Goal: Information Seeking & Learning: Find specific page/section

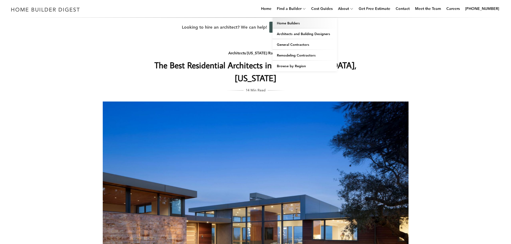
click at [295, 23] on link "Home Builders" at bounding box center [304, 23] width 64 height 11
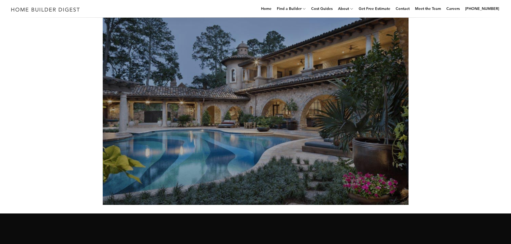
scroll to position [161, 0]
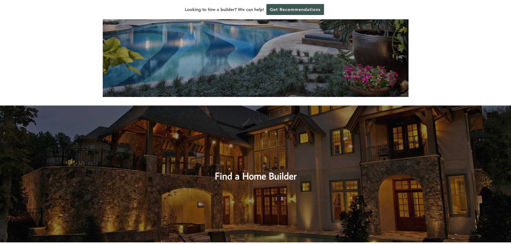
click at [248, 155] on img at bounding box center [255, 174] width 511 height 137
click at [250, 169] on h2 "Find a Home Builder" at bounding box center [256, 171] width 228 height 24
click at [251, 176] on h2 "Find a Home Builder" at bounding box center [256, 171] width 228 height 24
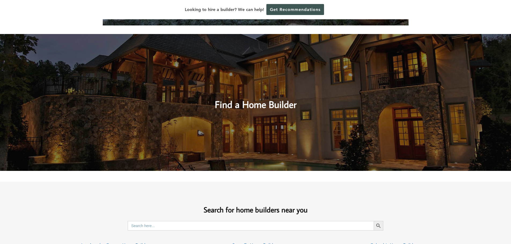
scroll to position [322, 0]
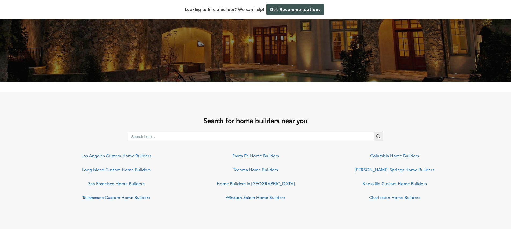
click at [223, 139] on input "Search for:" at bounding box center [251, 137] width 246 height 10
click at [374, 132] on button "Search Button" at bounding box center [379, 137] width 10 height 10
click at [196, 138] on input "san carlos" at bounding box center [251, 137] width 246 height 10
type input "san carlos,c"
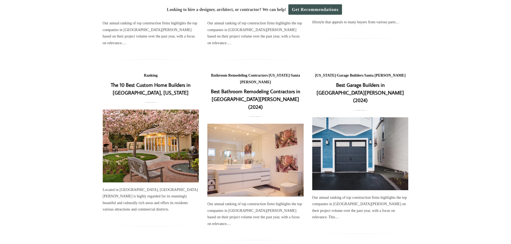
scroll to position [188, 0]
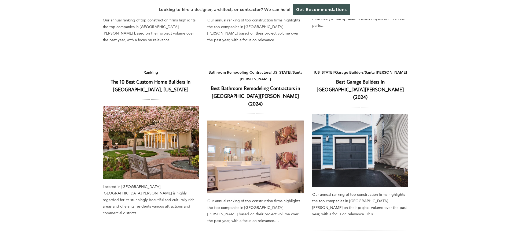
click at [161, 106] on img at bounding box center [151, 142] width 96 height 73
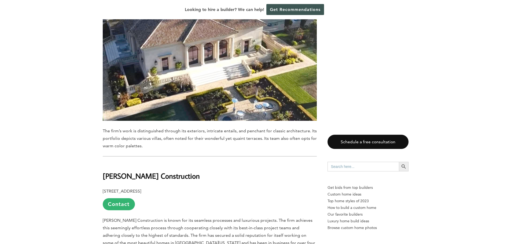
scroll to position [885, 0]
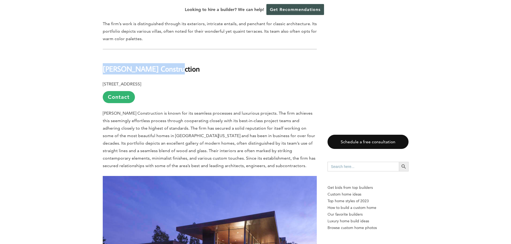
drag, startPoint x: 102, startPoint y: 47, endPoint x: 172, endPoint y: 49, distance: 69.5
copy b "[PERSON_NAME] Construction"
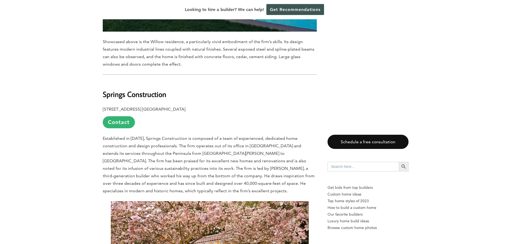
scroll to position [1502, 0]
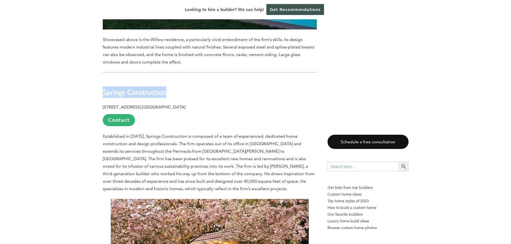
drag, startPoint x: 100, startPoint y: 73, endPoint x: 145, endPoint y: 72, distance: 44.2
copy b "Springs Construction"
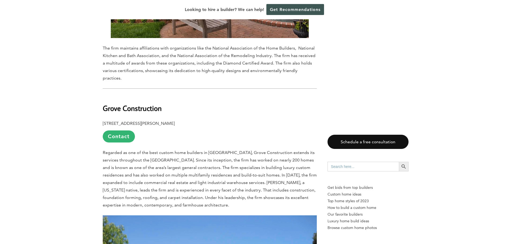
scroll to position [1850, 0]
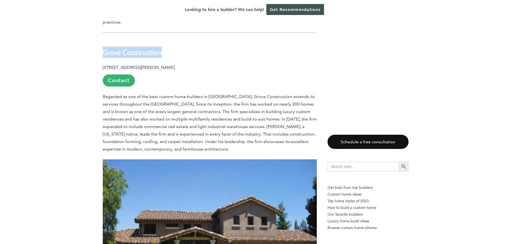
drag, startPoint x: 100, startPoint y: 25, endPoint x: 175, endPoint y: 25, distance: 74.5
click at [175, 25] on div "Last updated on [DATE] 01:26 pm Located in [GEOGRAPHIC_DATA], [GEOGRAPHIC_DATA]…" at bounding box center [255, 227] width 323 height 3584
copy b "Grove Construction"
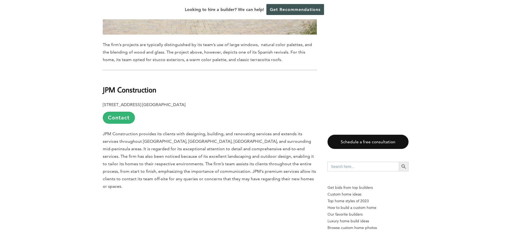
scroll to position [2145, 0]
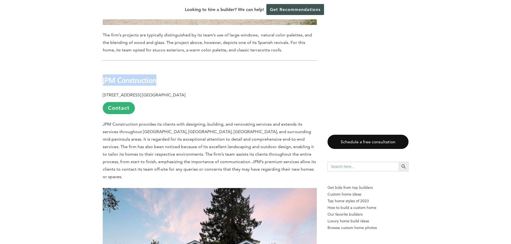
drag, startPoint x: 102, startPoint y: 53, endPoint x: 160, endPoint y: 53, distance: 57.9
copy b "JPM Construction"
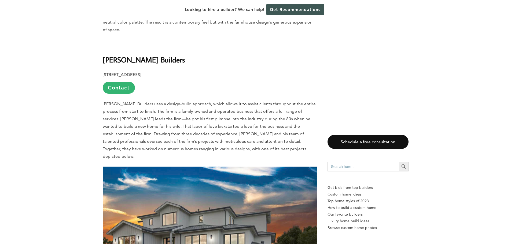
scroll to position [2467, 0]
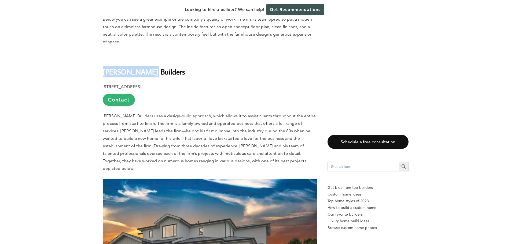
drag, startPoint x: 102, startPoint y: 36, endPoint x: 140, endPoint y: 35, distance: 37.8
copy b "[PERSON_NAME] Builders"
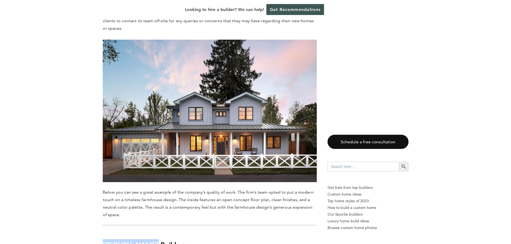
scroll to position [2241, 0]
